Goal: Task Accomplishment & Management: Manage account settings

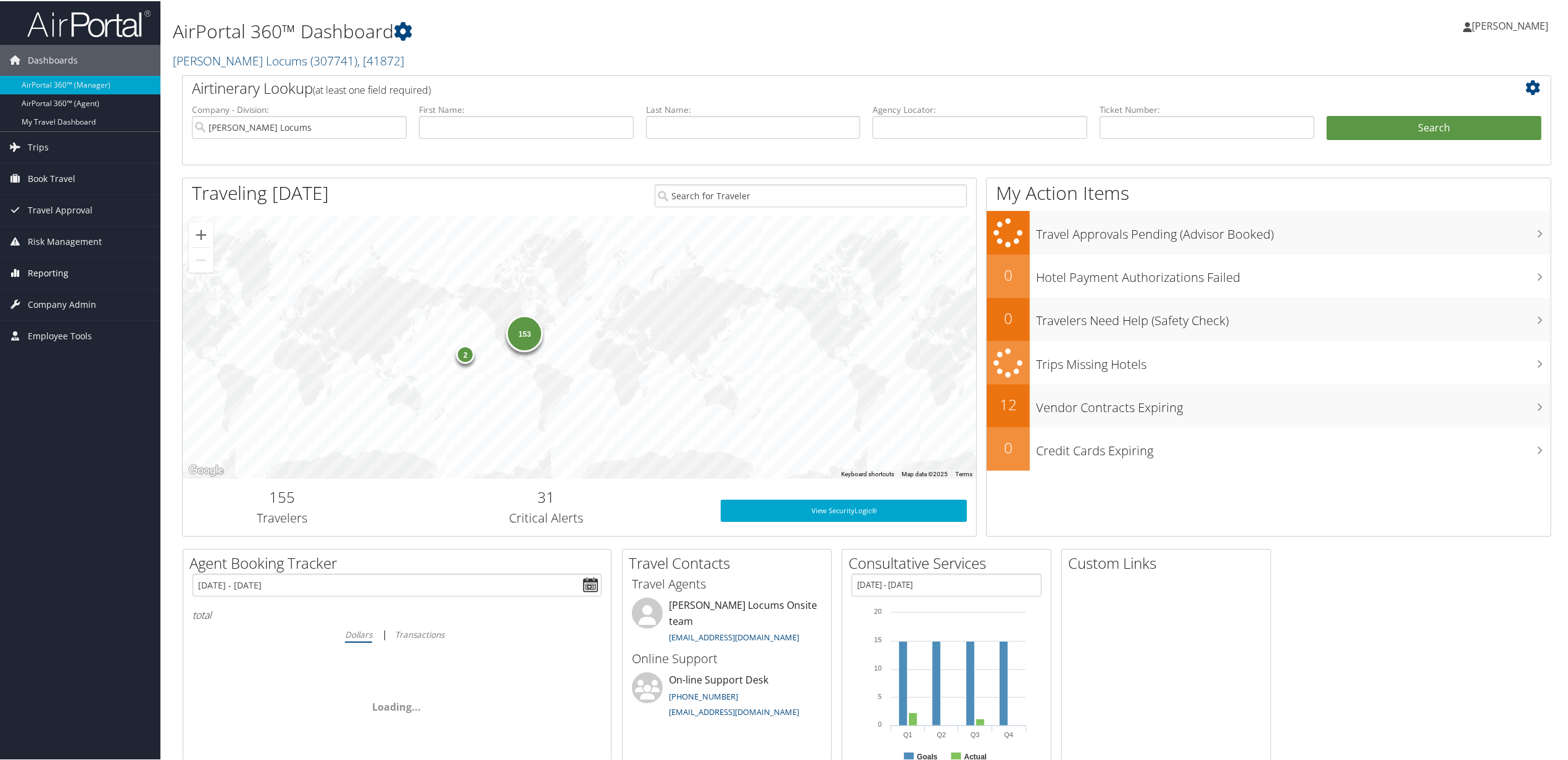
click at [65, 267] on span "Reporting" at bounding box center [48, 272] width 41 height 31
click at [57, 291] on link "Unused Tickets" at bounding box center [80, 297] width 161 height 19
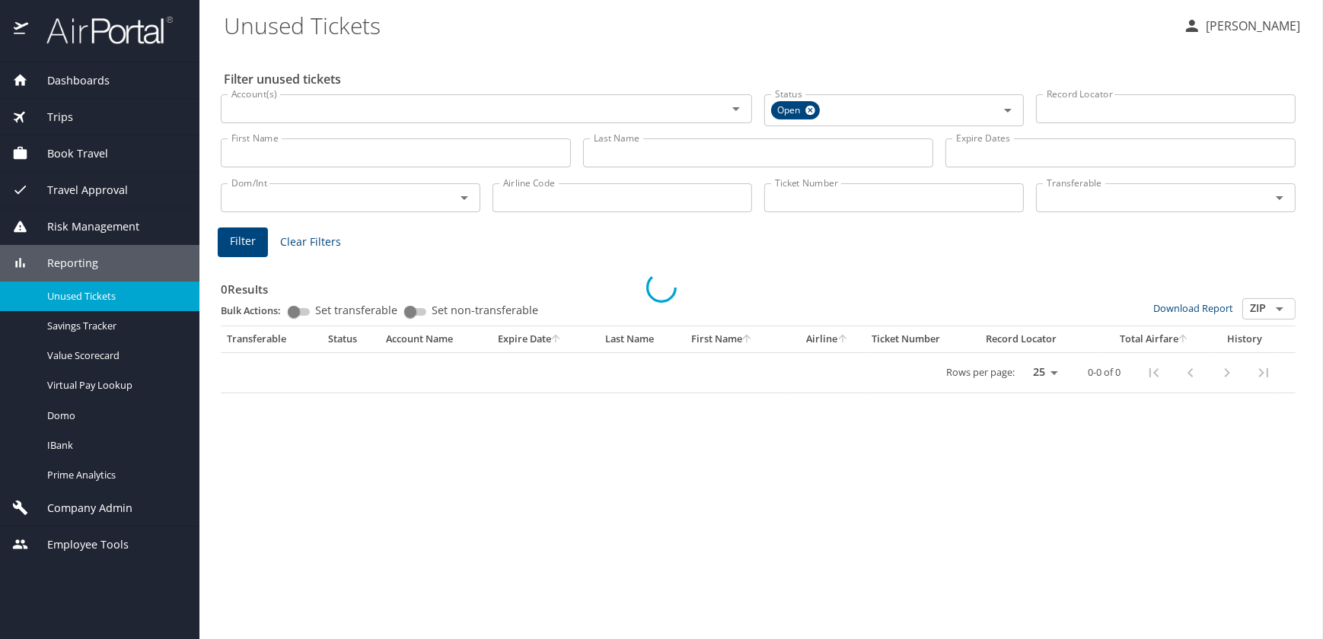
click at [645, 150] on div at bounding box center [661, 287] width 1323 height 703
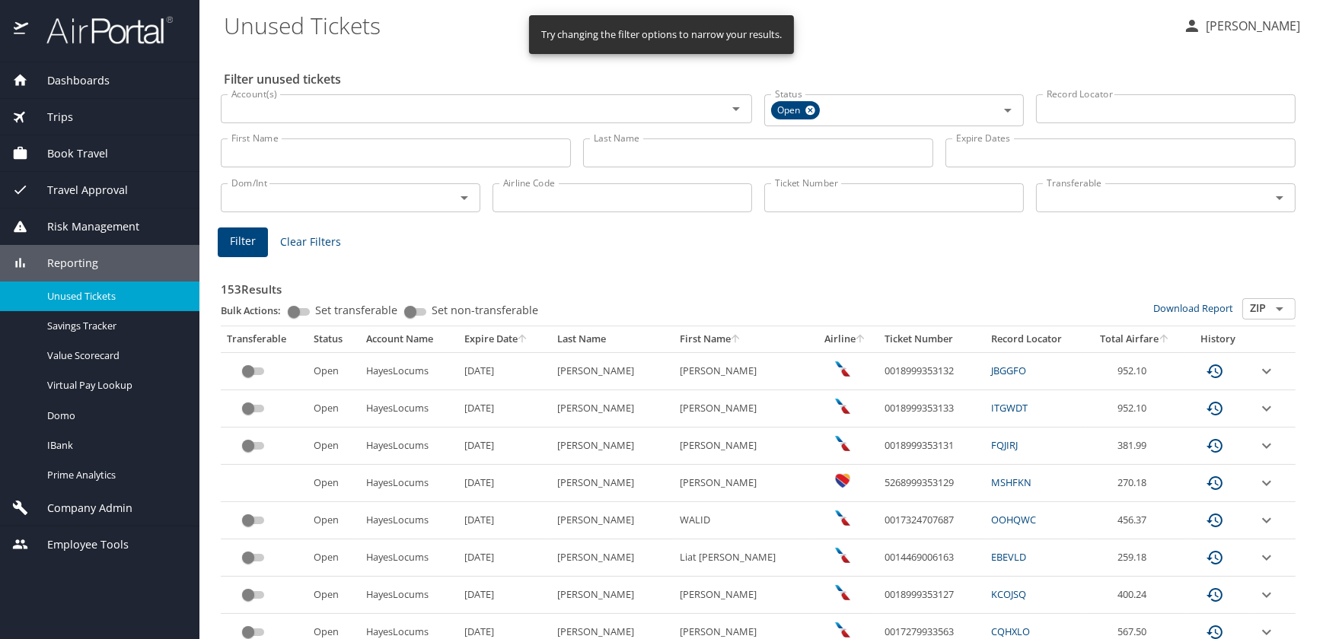
click at [642, 154] on input "Last Name" at bounding box center [758, 153] width 350 height 29
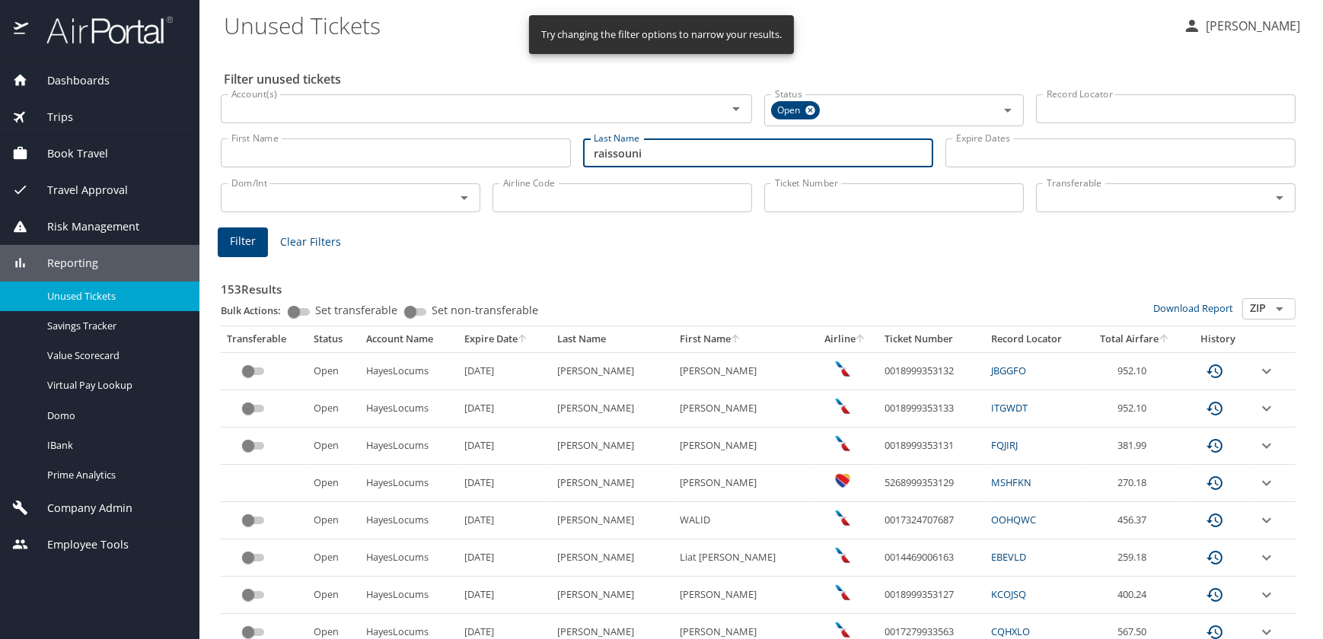
type input "raissouni"
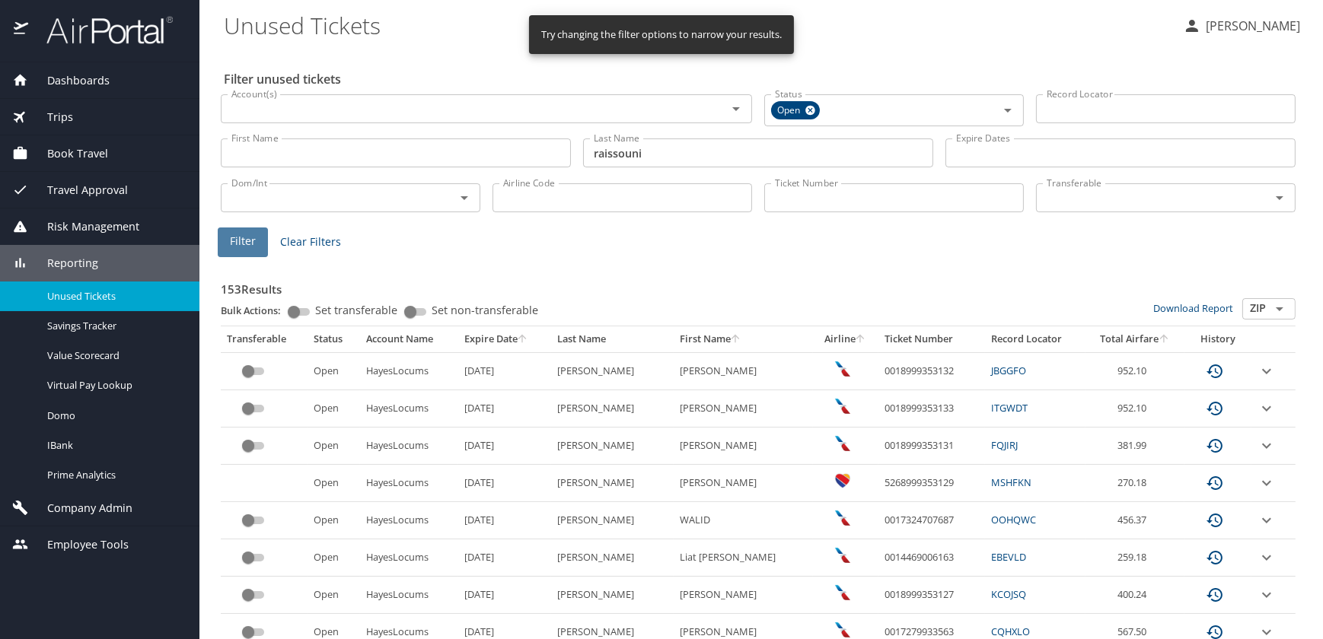
click at [239, 246] on span "Filter" at bounding box center [243, 241] width 26 height 19
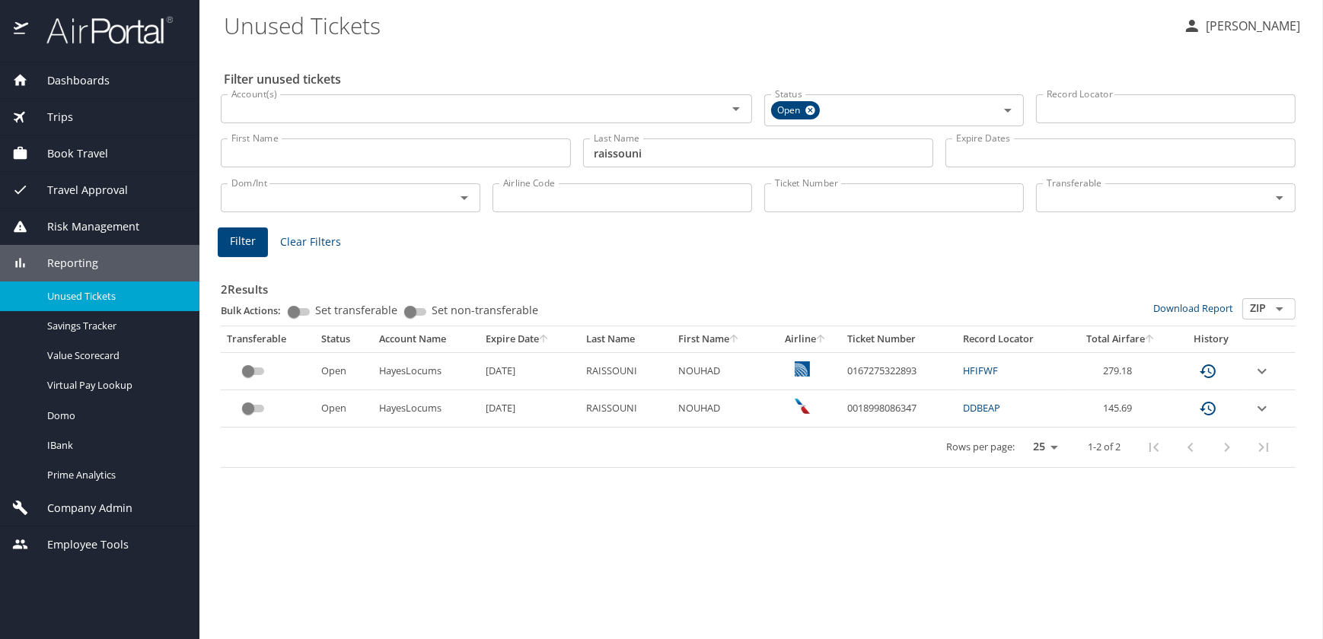
click at [977, 368] on link "HFIFWF" at bounding box center [980, 371] width 35 height 14
click at [969, 410] on link "DDBEAP" at bounding box center [981, 408] width 37 height 14
click at [918, 368] on td "0167275322893" at bounding box center [899, 370] width 116 height 37
drag, startPoint x: 921, startPoint y: 366, endPoint x: 840, endPoint y: 373, distance: 81.0
click at [841, 373] on td "0167275322893" at bounding box center [899, 370] width 116 height 37
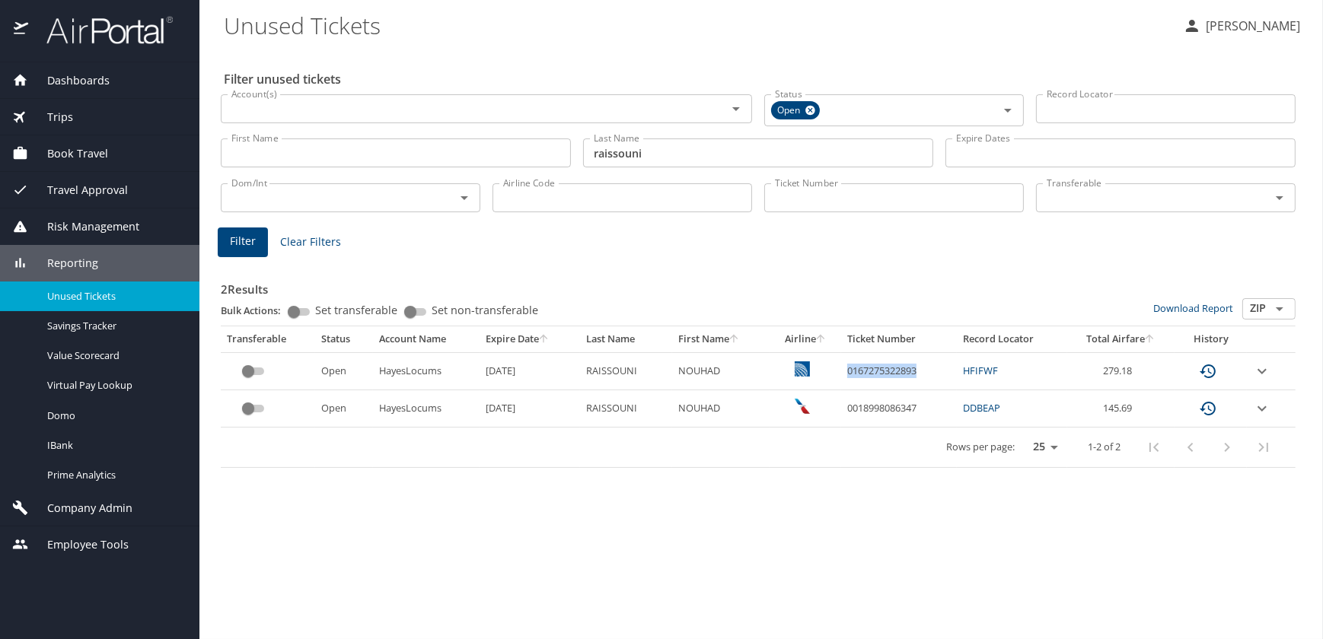
drag, startPoint x: 840, startPoint y: 373, endPoint x: 868, endPoint y: 369, distance: 28.4
copy td "0167275322893"
